Goal: Communication & Community: Participate in discussion

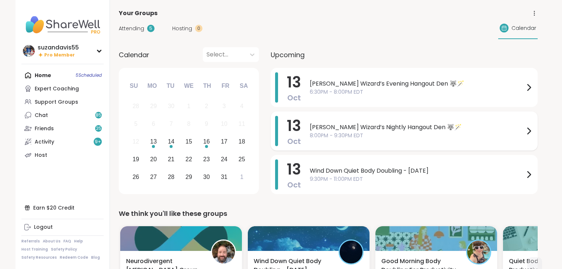
click at [349, 133] on span "8:00PM - 9:30PM EDT" at bounding box center [417, 136] width 214 height 8
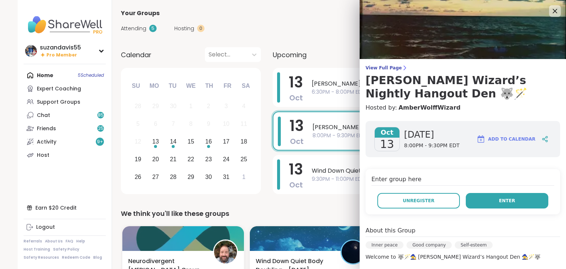
click at [510, 204] on button "Enter" at bounding box center [507, 200] width 83 height 15
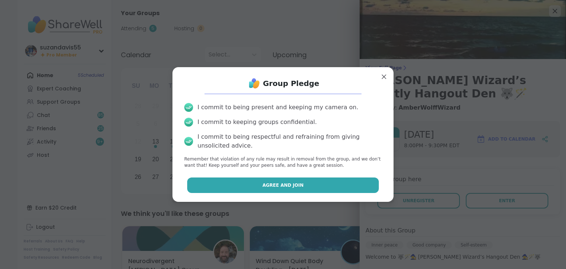
click at [306, 186] on button "Agree and Join" at bounding box center [283, 184] width 192 height 15
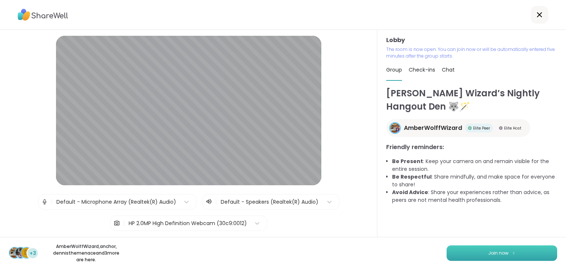
click at [488, 251] on span "Join now" at bounding box center [498, 252] width 20 height 7
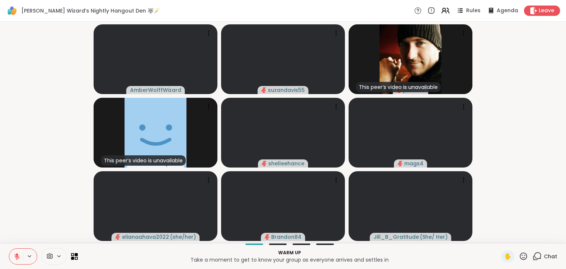
click at [15, 258] on icon at bounding box center [17, 256] width 7 height 7
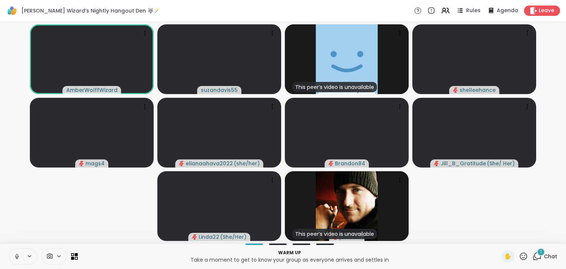
click at [15, 257] on icon at bounding box center [17, 256] width 7 height 7
